Goal: Transaction & Acquisition: Purchase product/service

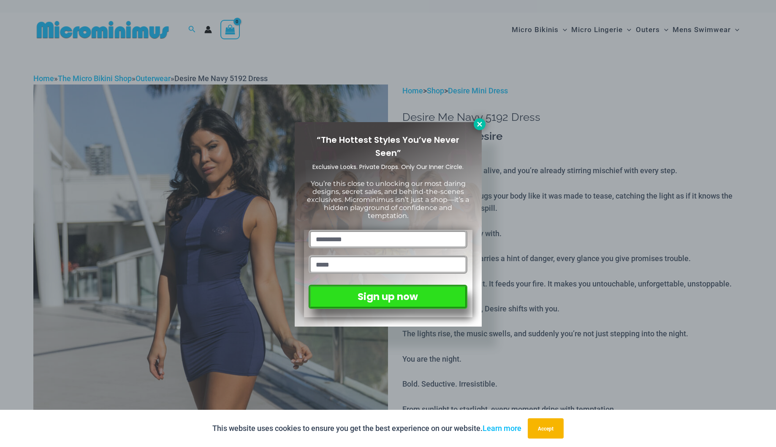
click at [477, 125] on icon at bounding box center [480, 124] width 8 height 8
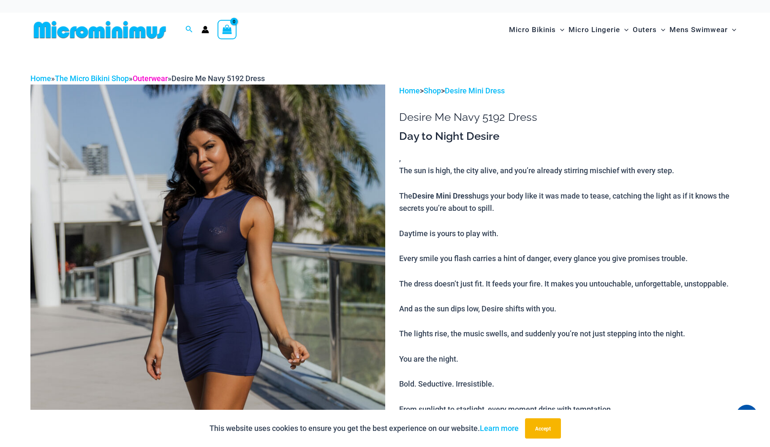
click at [148, 79] on link "Outerwear" at bounding box center [150, 78] width 35 height 9
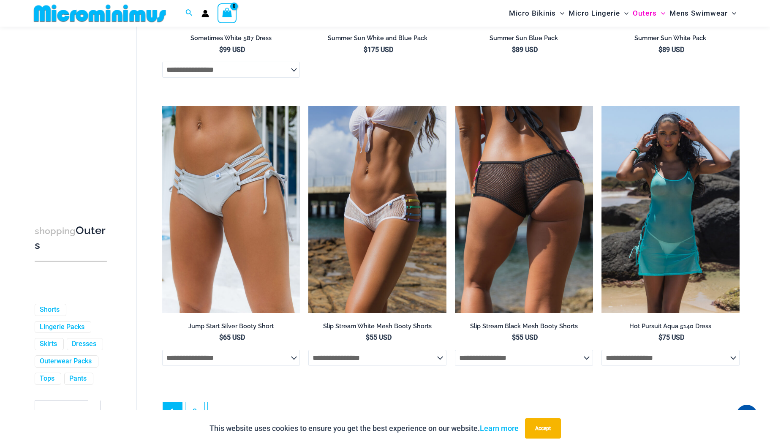
scroll to position [2279, 0]
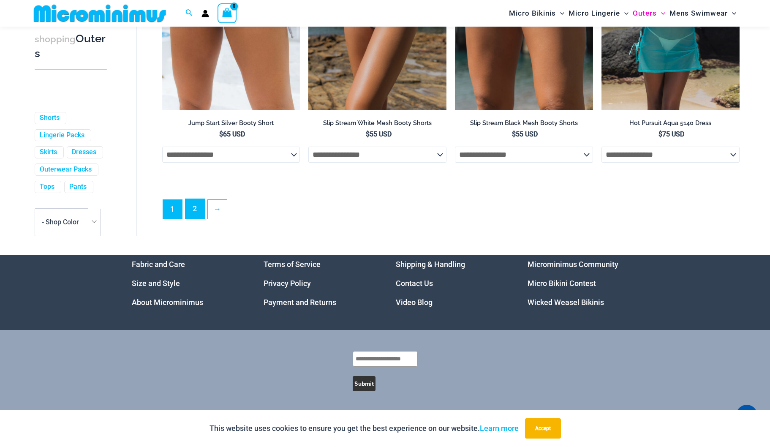
click at [198, 216] on link "2" at bounding box center [194, 209] width 19 height 20
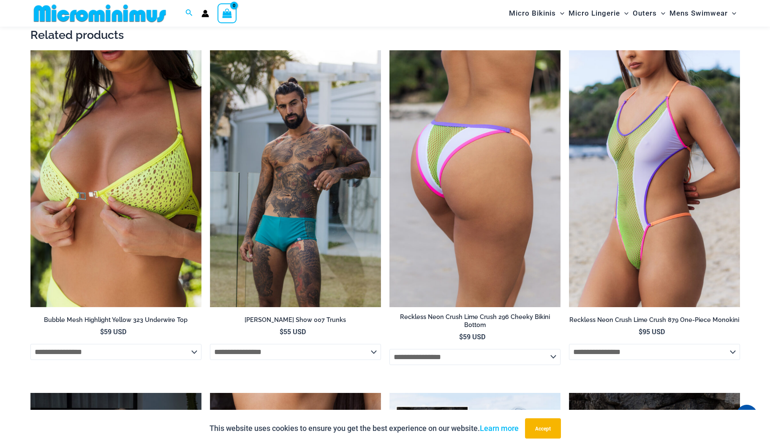
scroll to position [1134, 0]
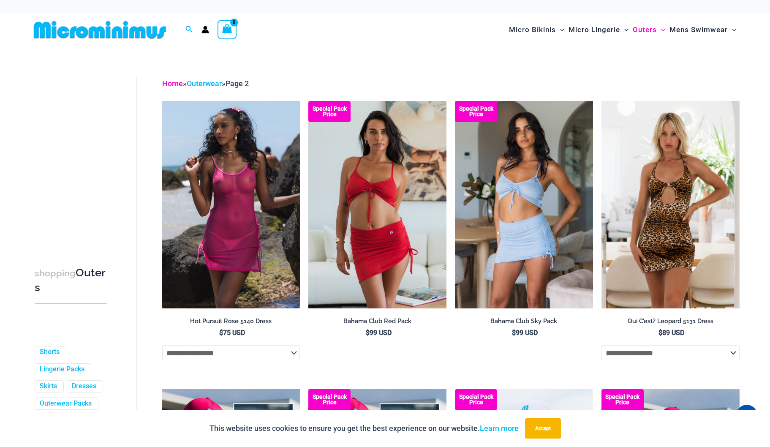
click at [172, 81] on link "Home" at bounding box center [172, 83] width 21 height 9
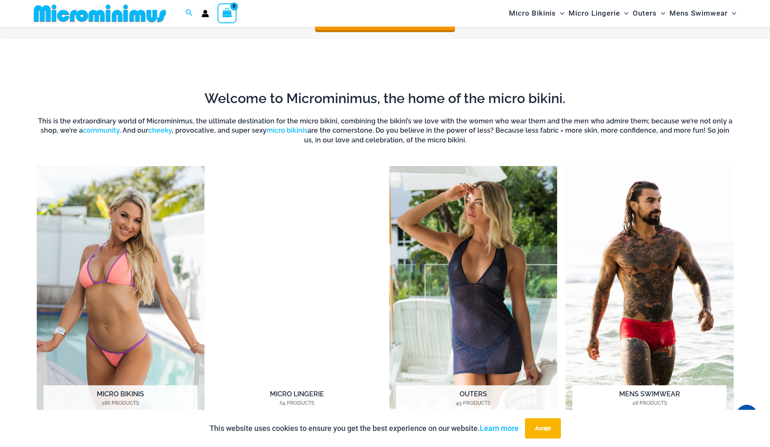
scroll to position [711, 0]
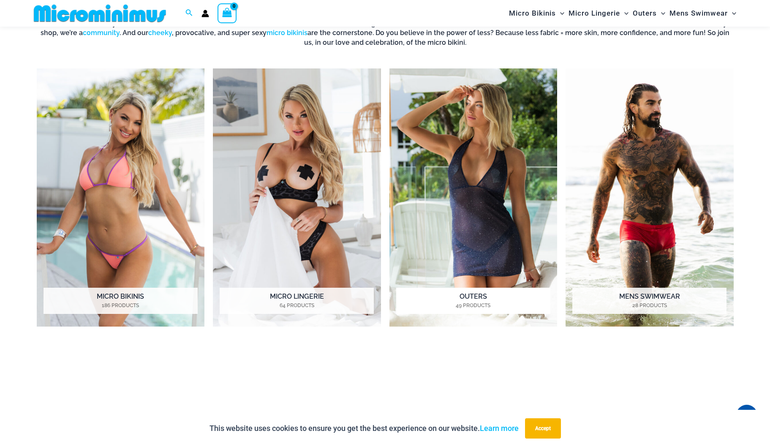
click at [462, 296] on h2 "Outers 49 Products" at bounding box center [473, 300] width 154 height 26
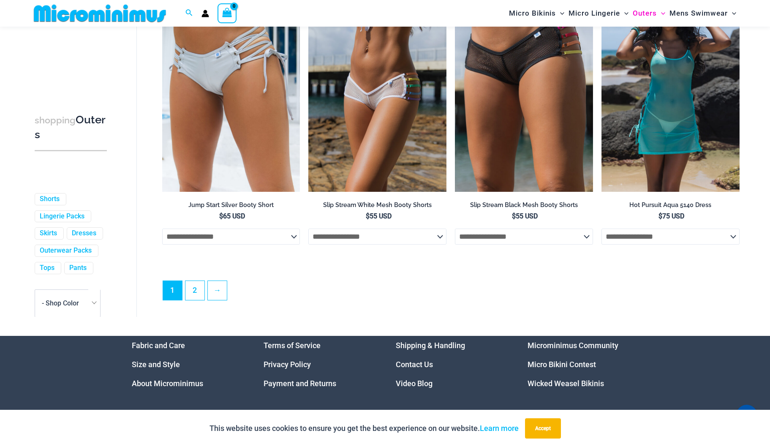
scroll to position [2187, 0]
click at [196, 300] on link "2" at bounding box center [194, 290] width 19 height 20
